Goal: Information Seeking & Learning: Learn about a topic

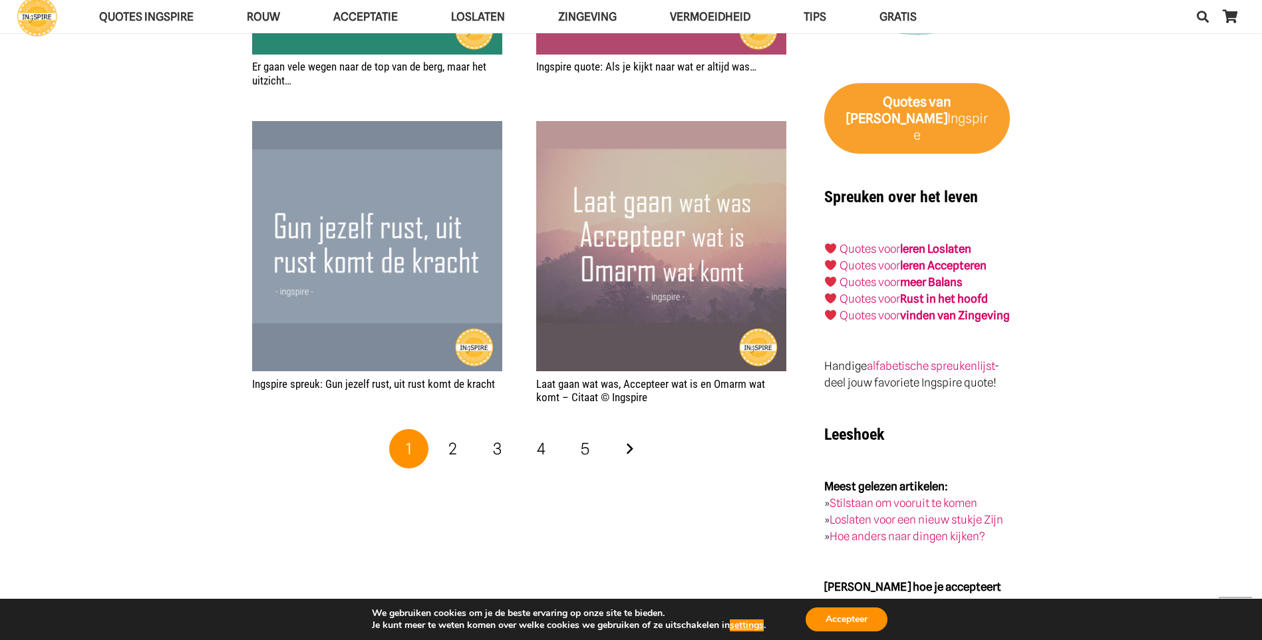
scroll to position [2063, 0]
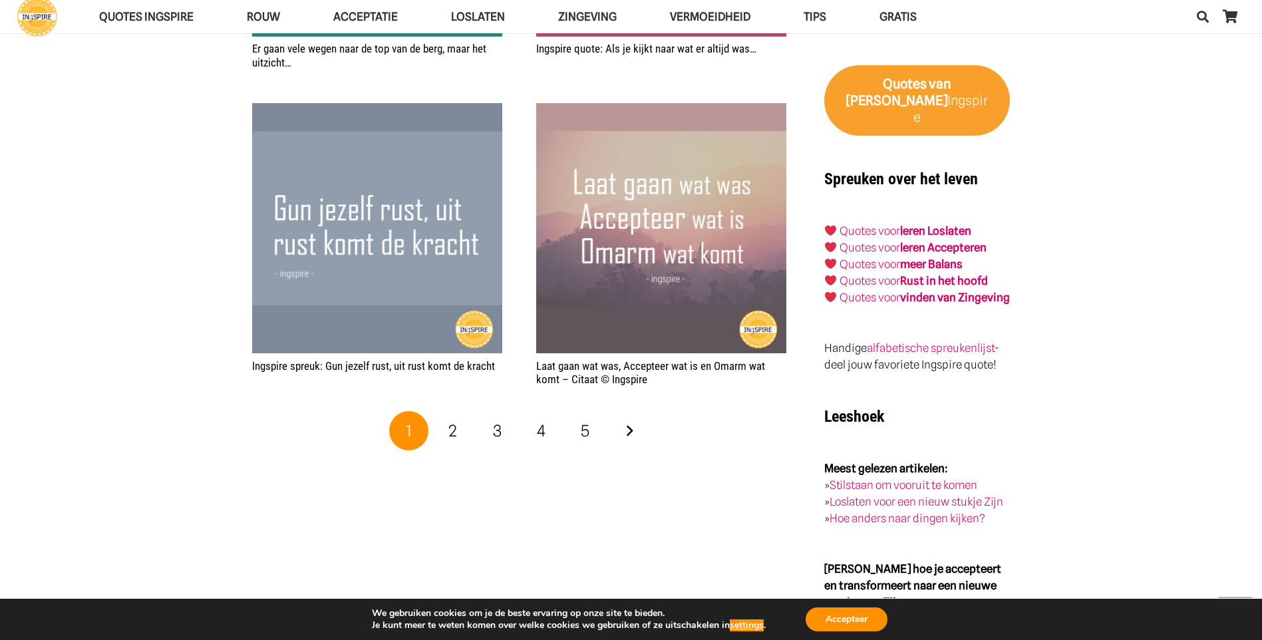
click at [659, 215] on img "Laat gaan wat was, Accepteer wat is en Omarm wat komt – Citaat © Ingspire" at bounding box center [661, 228] width 250 height 250
click at [446, 413] on link "2" at bounding box center [453, 431] width 40 height 40
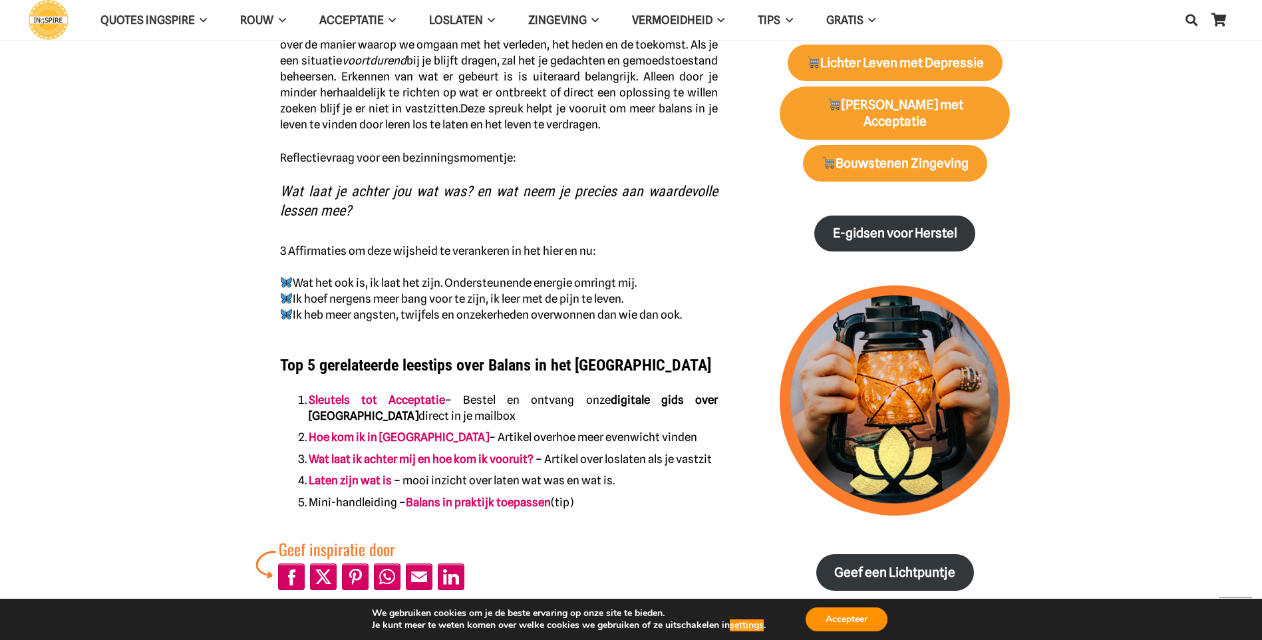
scroll to position [665, 0]
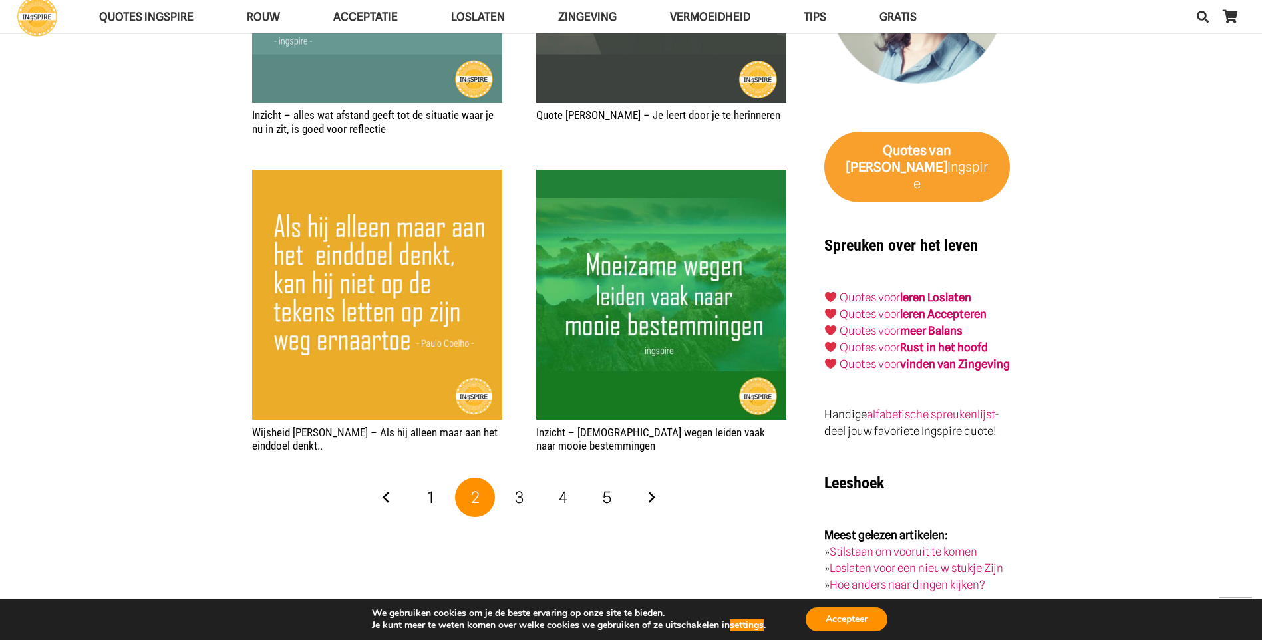
scroll to position [2063, 0]
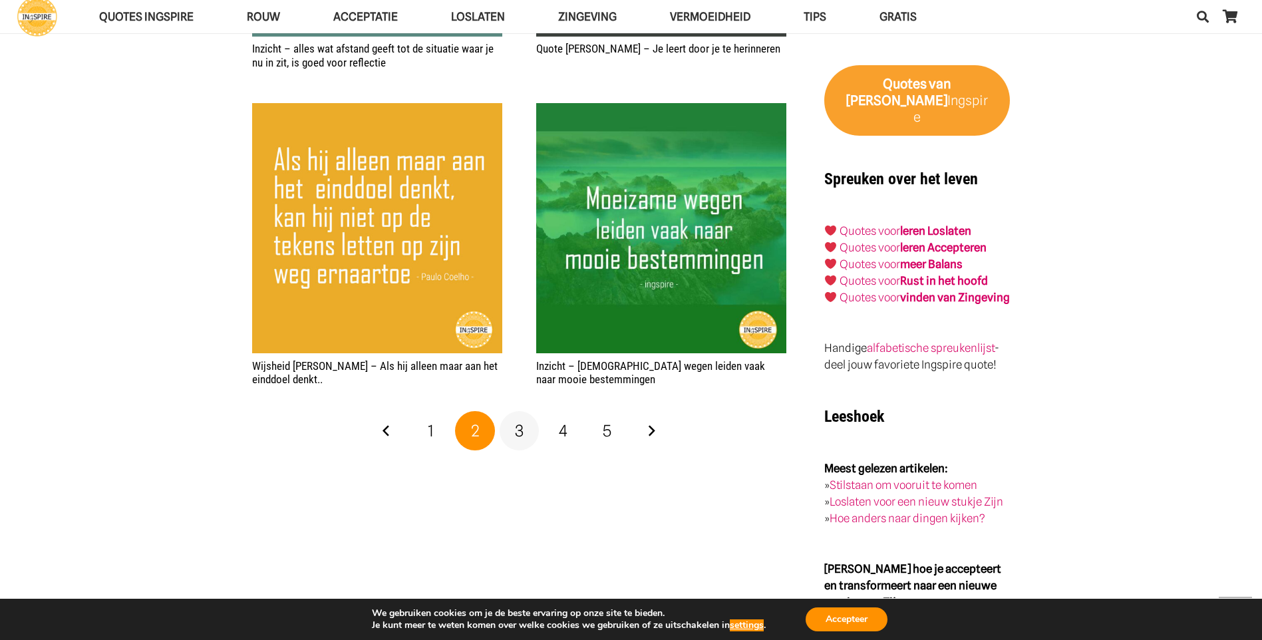
click at [519, 425] on span "3" at bounding box center [519, 430] width 9 height 19
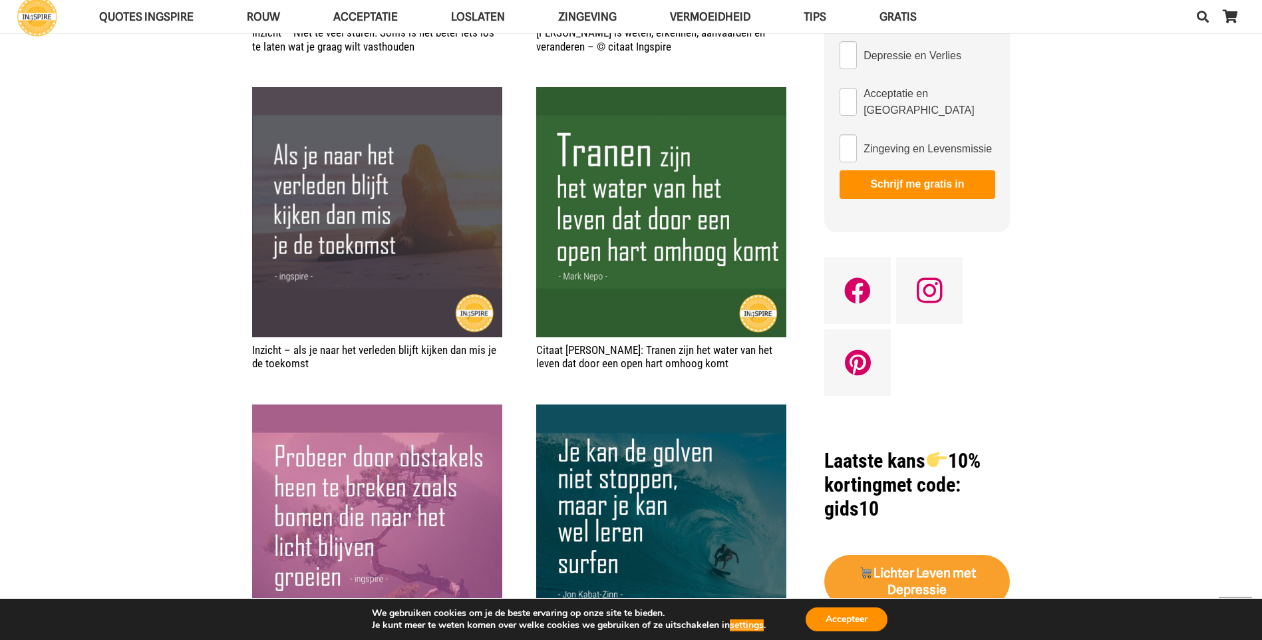
scroll to position [798, 0]
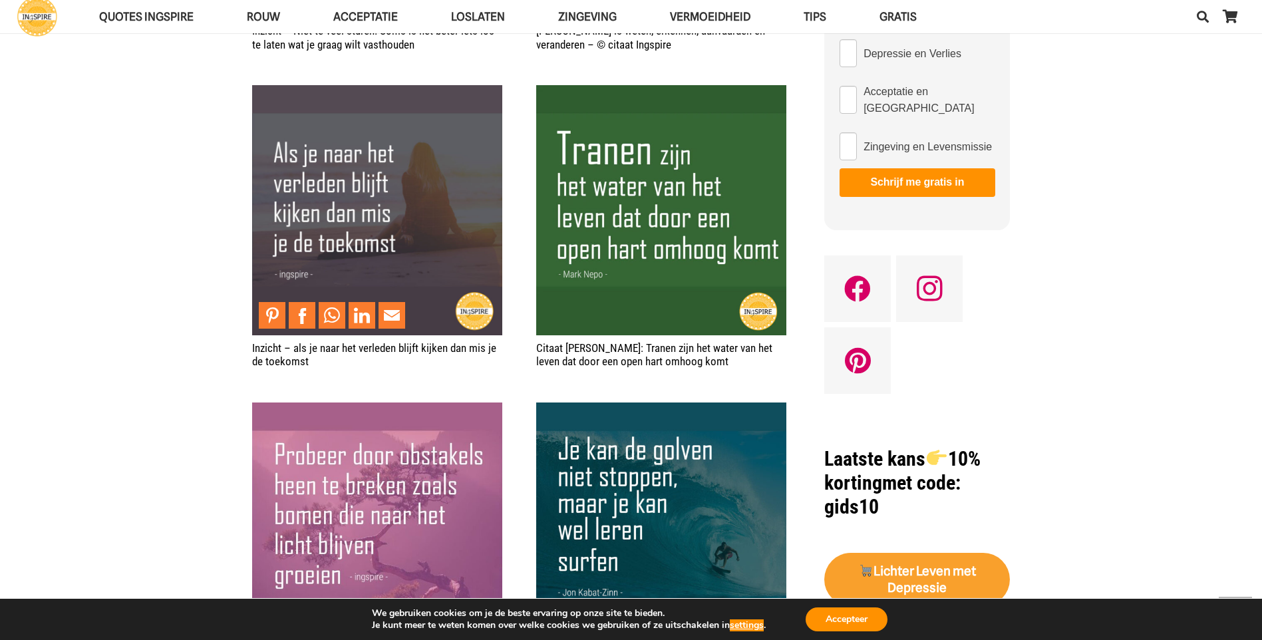
click at [335, 200] on img "Inzicht – als je naar het verleden blijft kijken dan mis je de toekomst" at bounding box center [377, 210] width 250 height 250
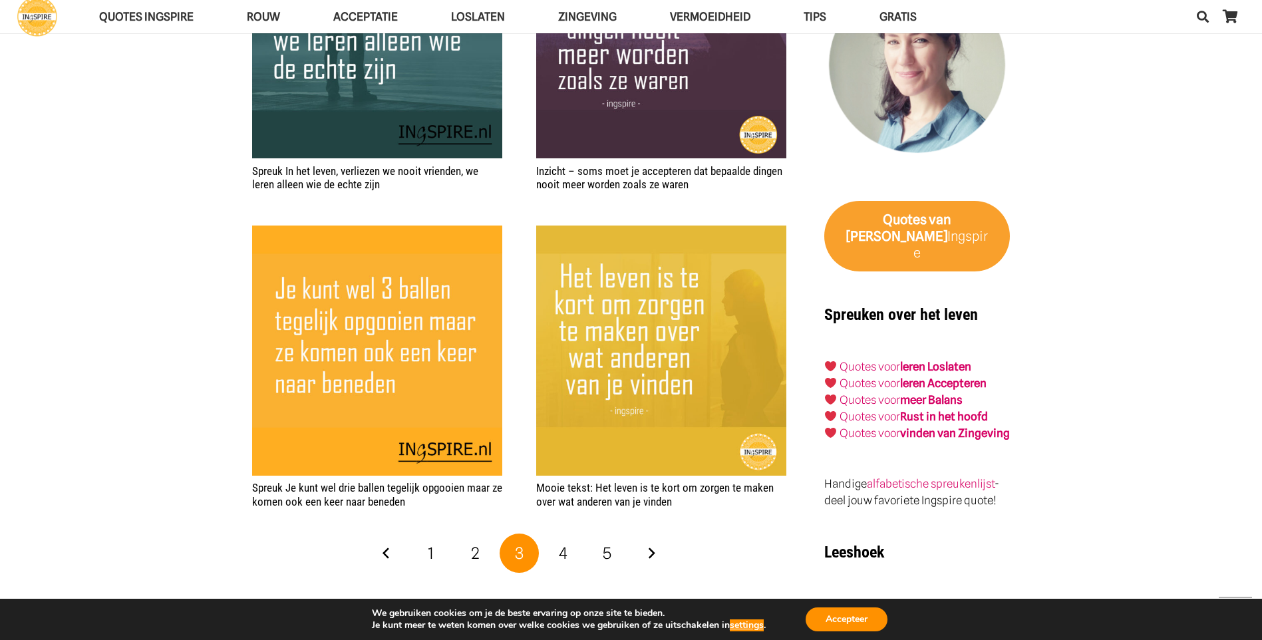
scroll to position [1996, 0]
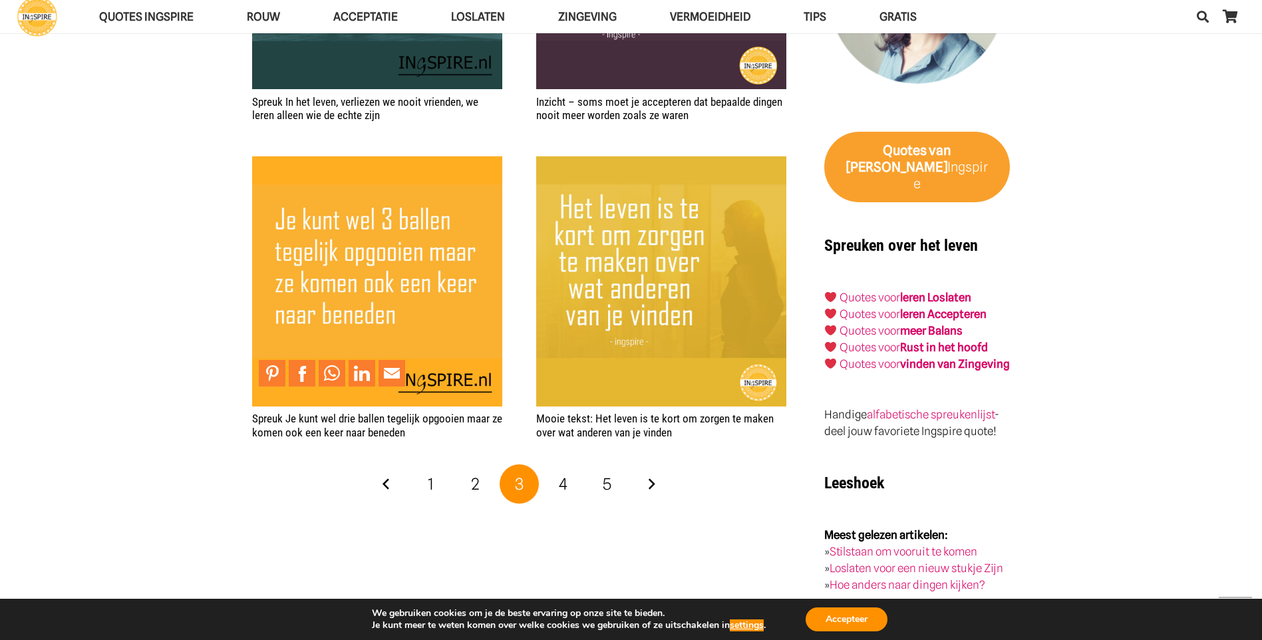
click at [407, 240] on img "Spreuk Je kunt wel drie ballen tegelijk opgooien maar ze komen ook een keer naa…" at bounding box center [377, 281] width 250 height 250
click at [565, 474] on span "4" at bounding box center [563, 483] width 9 height 19
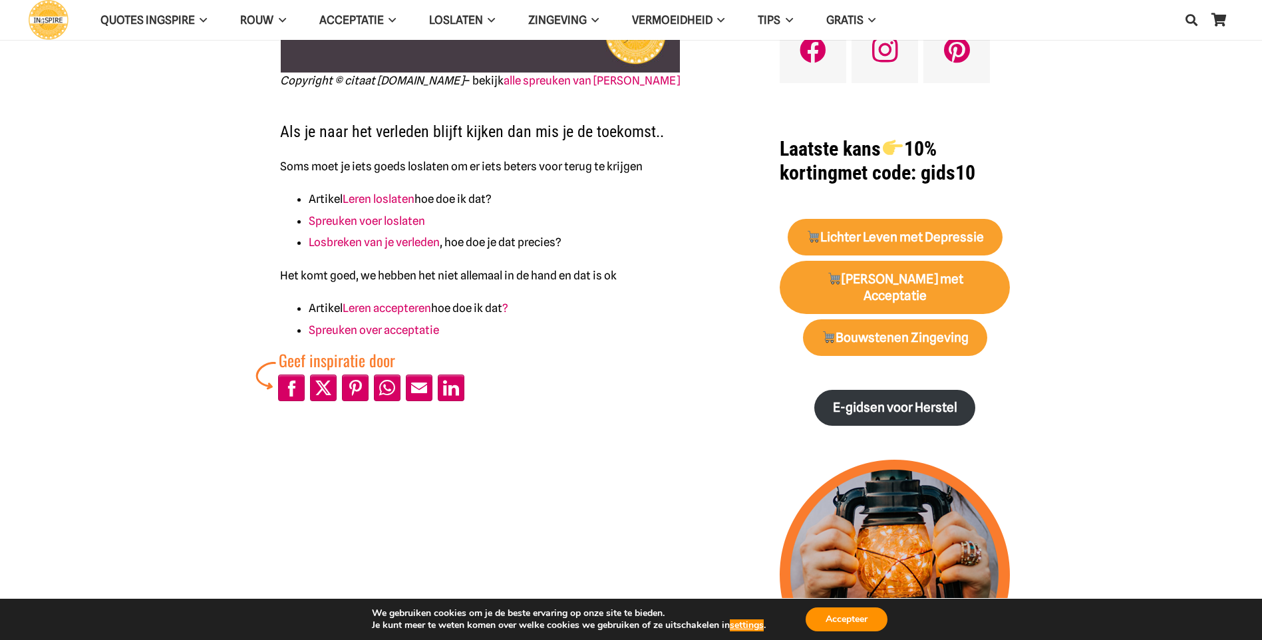
scroll to position [399, 0]
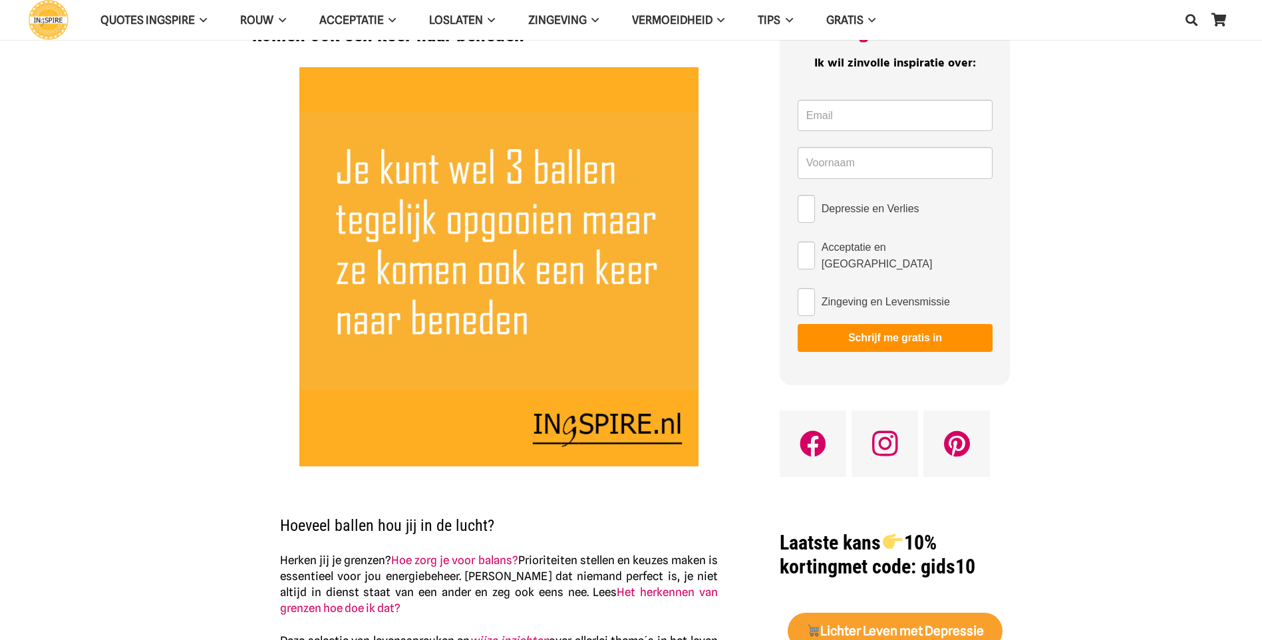
scroll to position [333, 0]
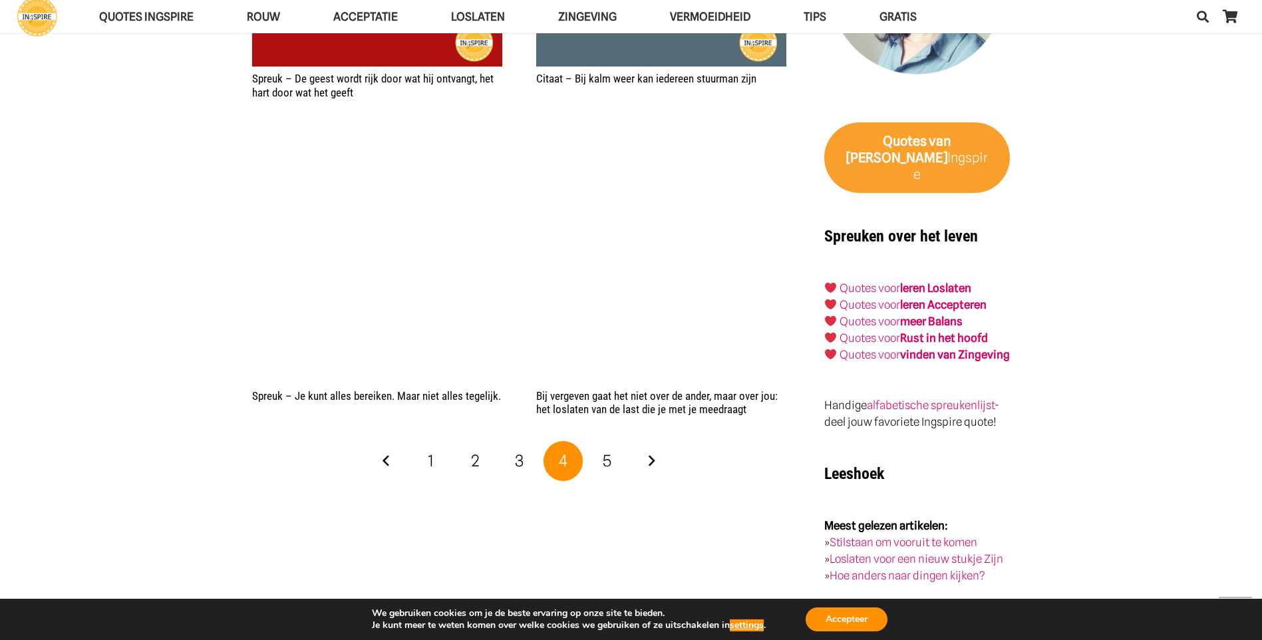
scroll to position [1996, 0]
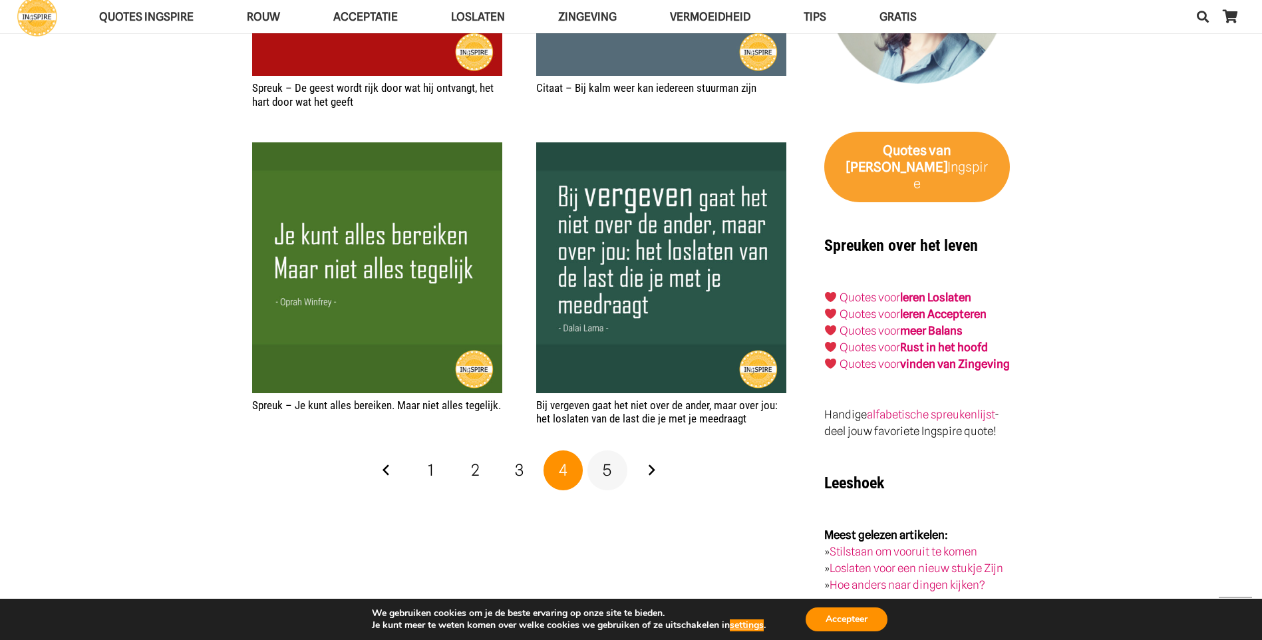
click at [604, 465] on span "5" at bounding box center [607, 469] width 9 height 19
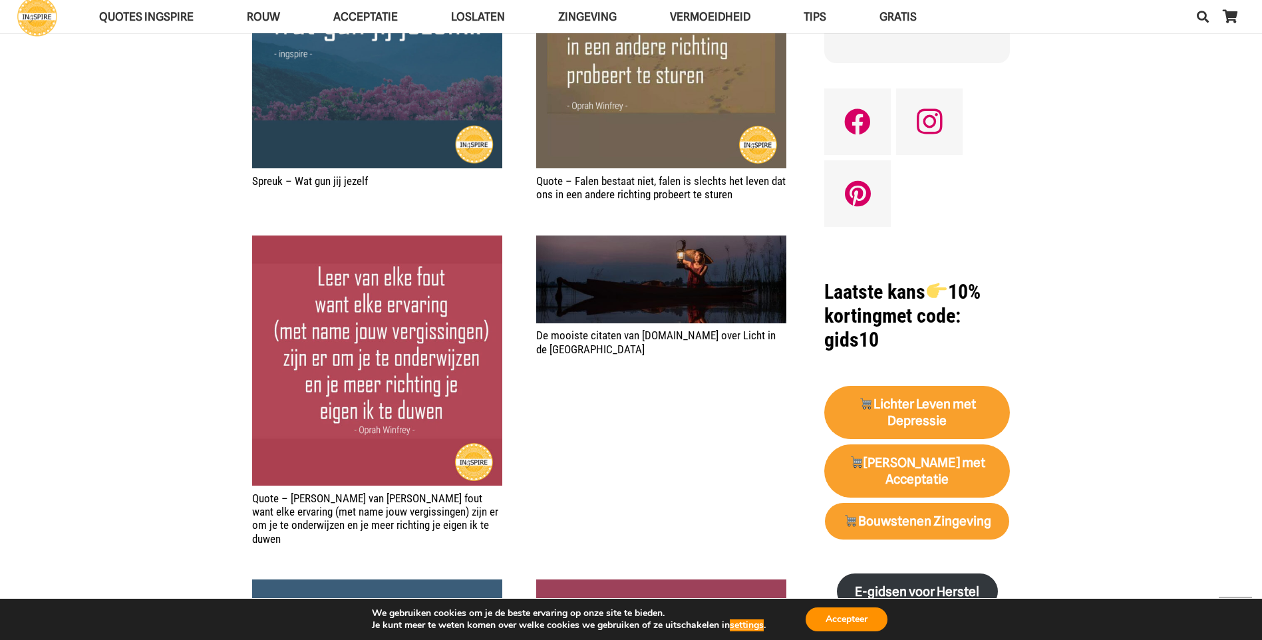
scroll to position [932, 0]
